Goal: Task Accomplishment & Management: Use online tool/utility

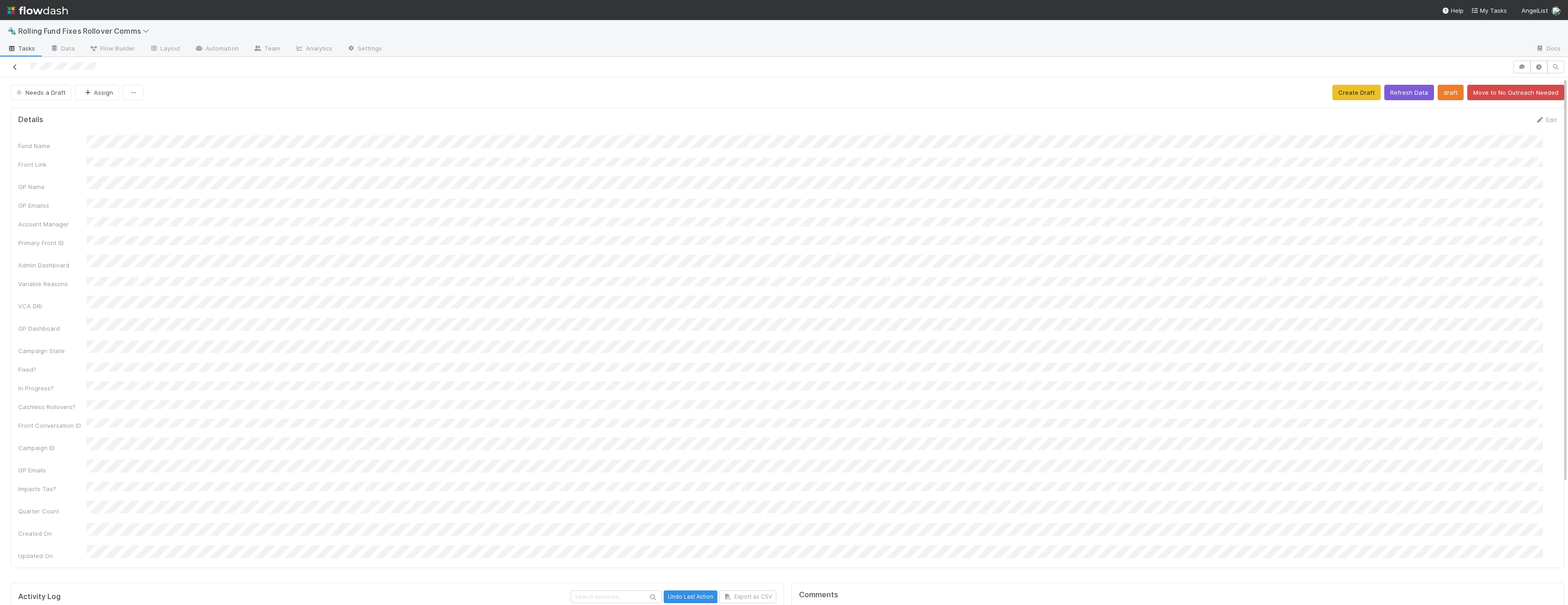
click at [16, 68] on icon at bounding box center [14, 67] width 9 height 6
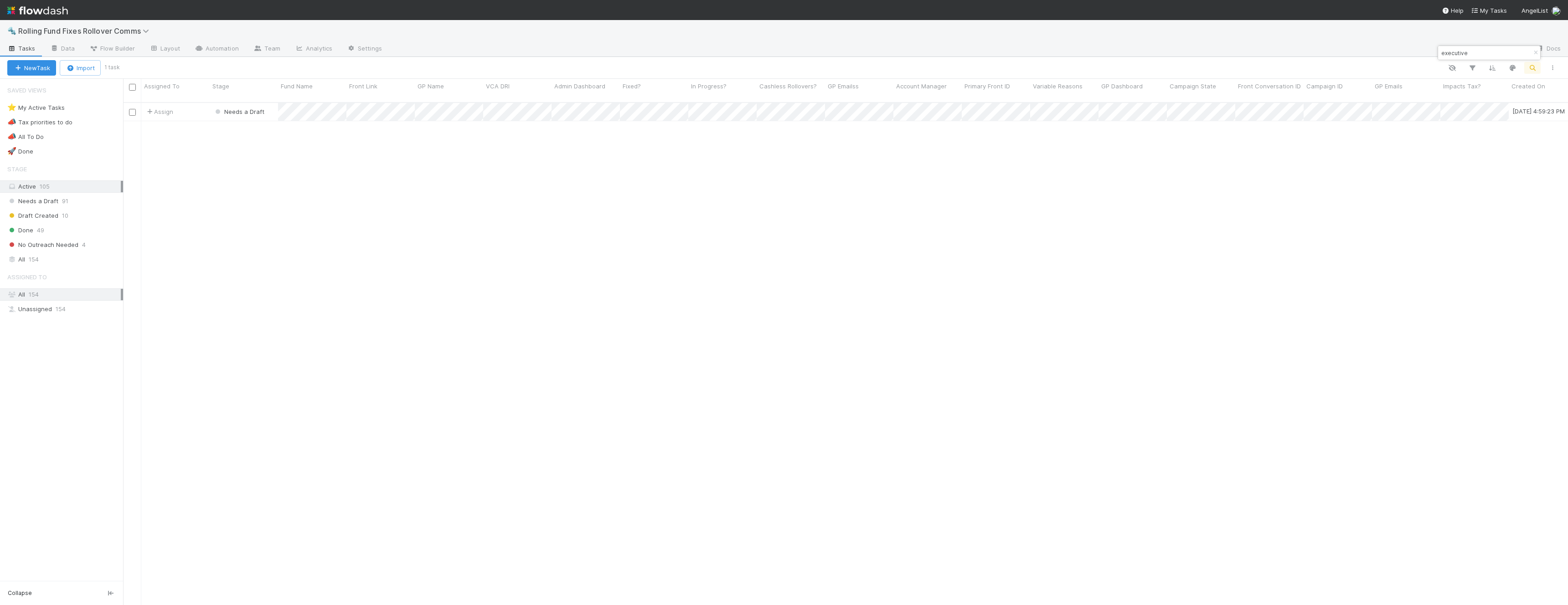
scroll to position [503, 1438]
click at [1460, 56] on input "executive" at bounding box center [1485, 53] width 91 height 11
type input "Angel"
click at [187, 104] on div "Assign" at bounding box center [175, 112] width 69 height 18
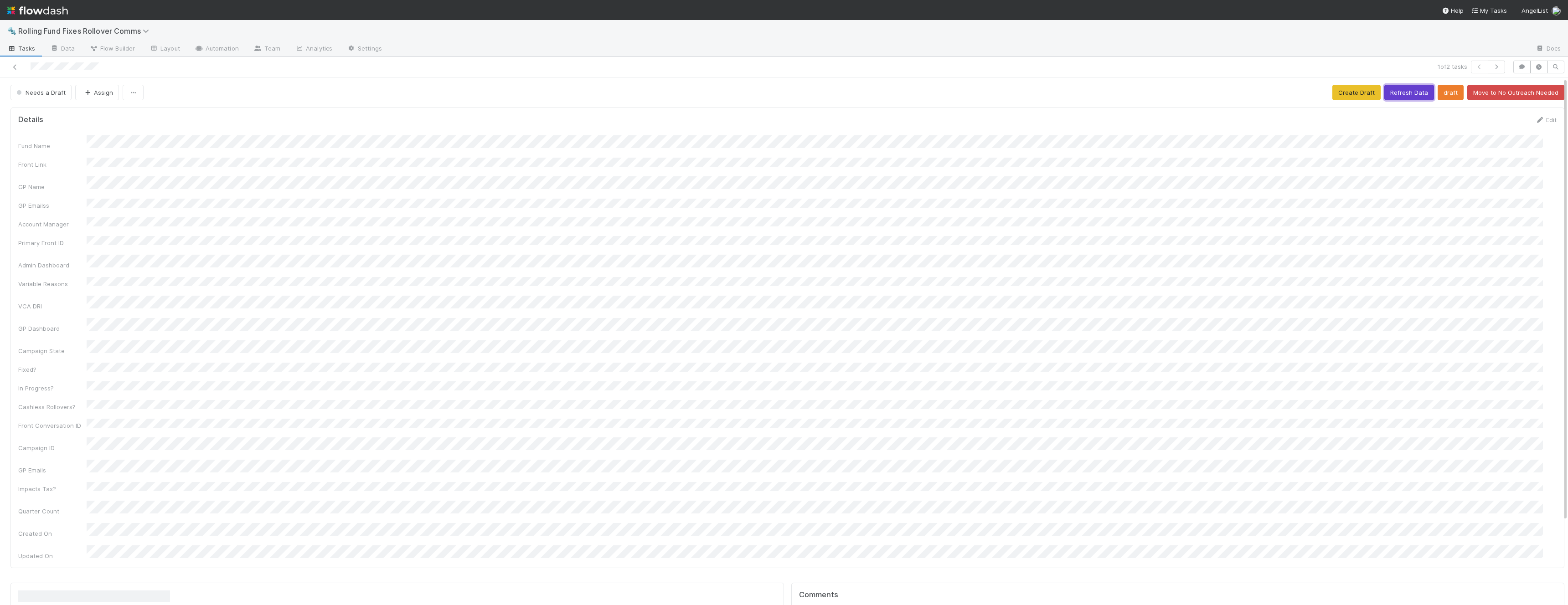
click at [1410, 93] on button "Refresh Data" at bounding box center [1408, 92] width 50 height 16
click at [1402, 94] on button "Refresh Data" at bounding box center [1408, 92] width 50 height 16
